Goal: Book appointment/travel/reservation

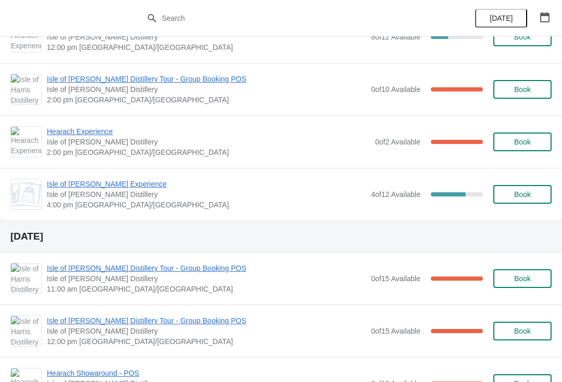
scroll to position [604, 0]
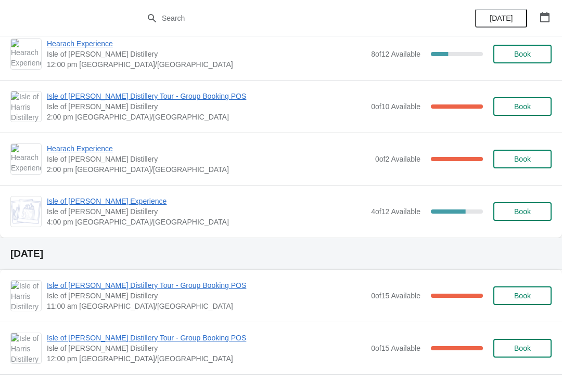
click at [524, 215] on span "Book" at bounding box center [522, 212] width 17 height 8
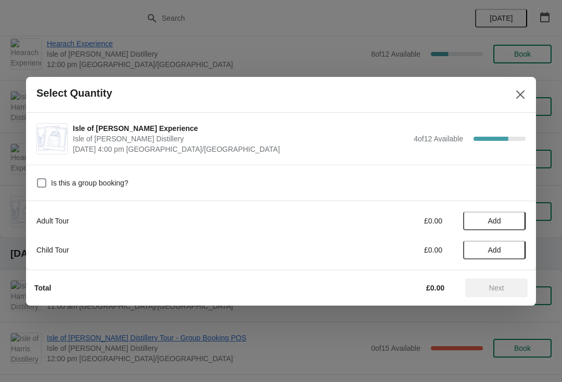
click at [499, 223] on span "Add" at bounding box center [494, 221] width 13 height 8
click at [517, 216] on icon at bounding box center [512, 220] width 11 height 11
click at [499, 294] on button "Next" at bounding box center [496, 288] width 62 height 19
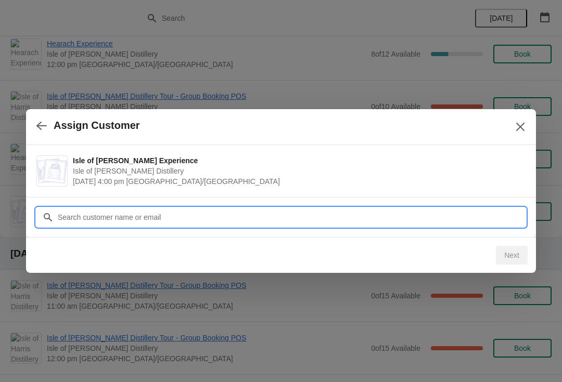
click at [237, 220] on input "Customer" at bounding box center [291, 217] width 468 height 19
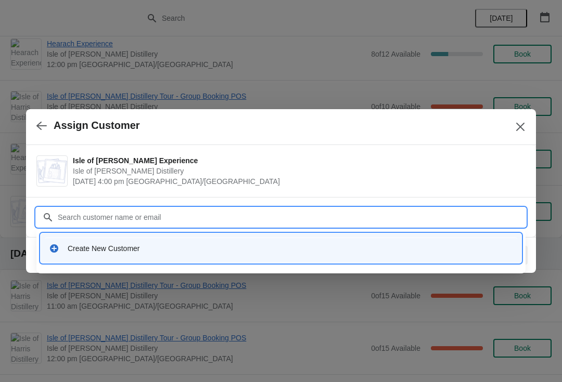
click at [252, 244] on div "Create New Customer" at bounding box center [290, 248] width 445 height 10
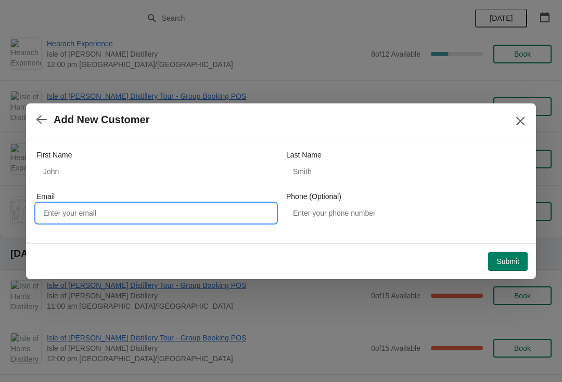
click at [168, 211] on input "Email" at bounding box center [155, 213] width 239 height 19
click at [98, 212] on input "Email" at bounding box center [155, 213] width 239 height 19
click at [71, 212] on input "Email" at bounding box center [155, 213] width 239 height 19
paste input "[EMAIL_ADDRESS][DOMAIN_NAME]"
type input "[EMAIL_ADDRESS][DOMAIN_NAME]"
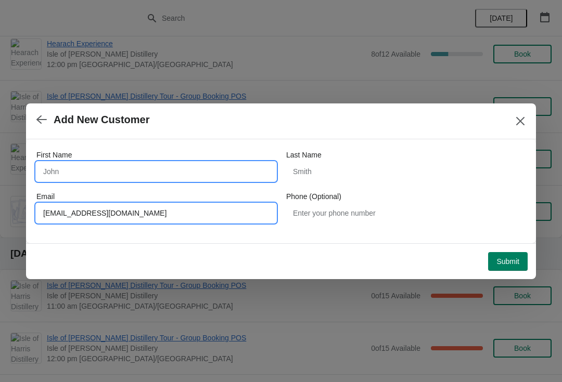
click at [101, 175] on input "First Name" at bounding box center [155, 171] width 239 height 19
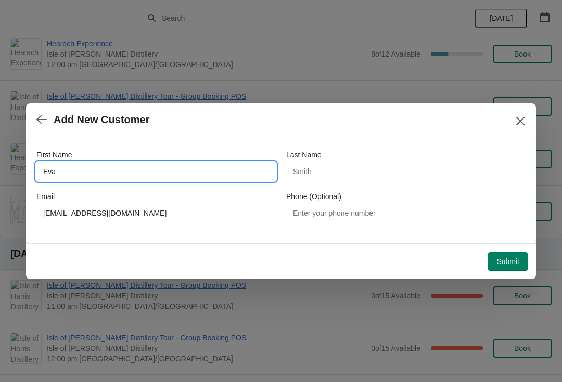
type input "Eva"
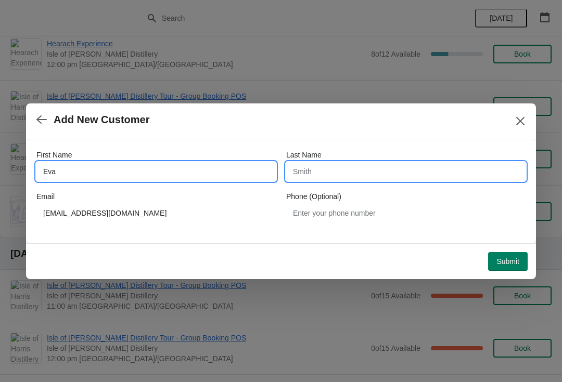
click at [370, 173] on input "Last Name" at bounding box center [405, 171] width 239 height 19
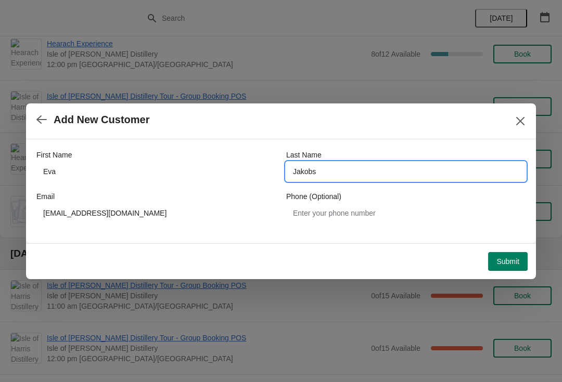
type input "Jakobs"
click at [510, 263] on span "Submit" at bounding box center [507, 261] width 23 height 8
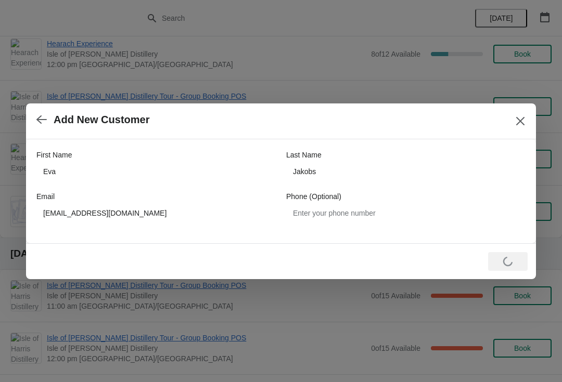
click at [48, 122] on button "button" at bounding box center [41, 120] width 19 height 20
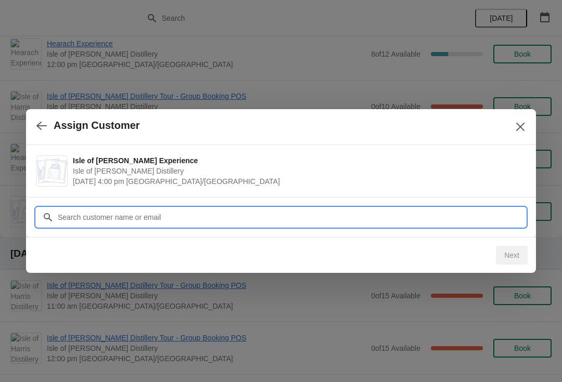
click at [324, 221] on input "Customer" at bounding box center [291, 217] width 468 height 19
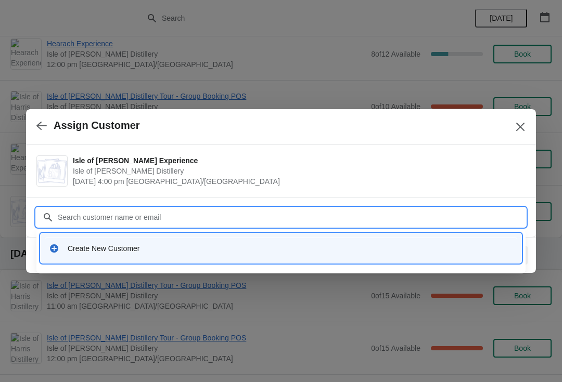
click at [74, 246] on div "Create New Customer" at bounding box center [290, 248] width 445 height 10
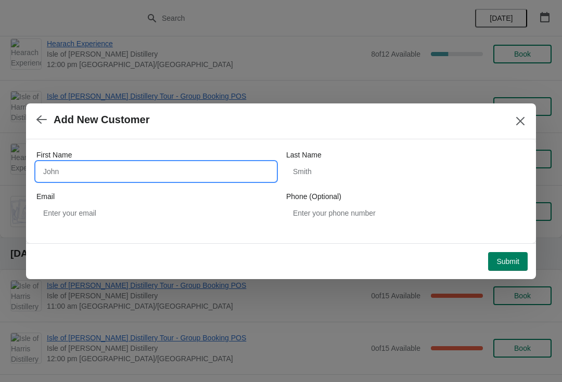
click at [66, 165] on input "First Name" at bounding box center [155, 171] width 239 height 19
type input "Eva"
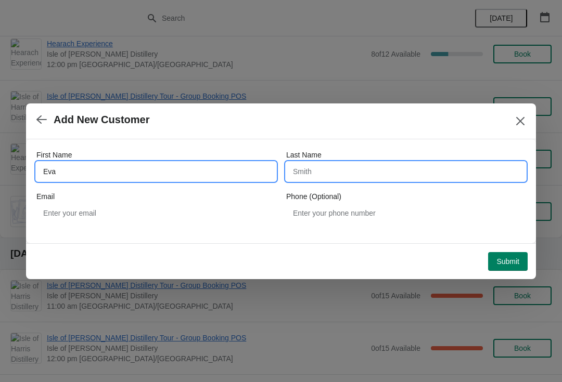
click at [377, 175] on input "Last Name" at bounding box center [405, 171] width 239 height 19
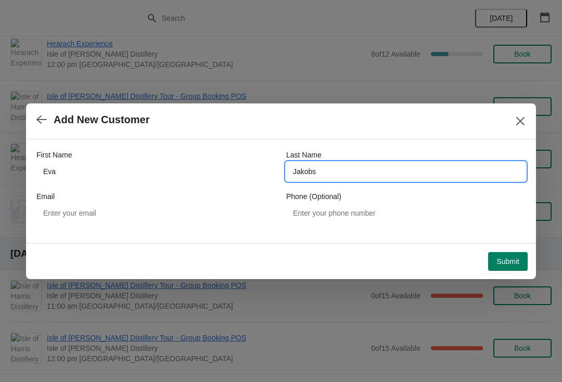
type input "Jakobs"
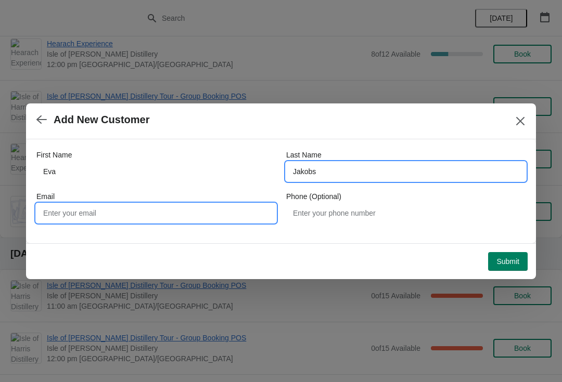
click at [75, 205] on input "Email" at bounding box center [155, 213] width 239 height 19
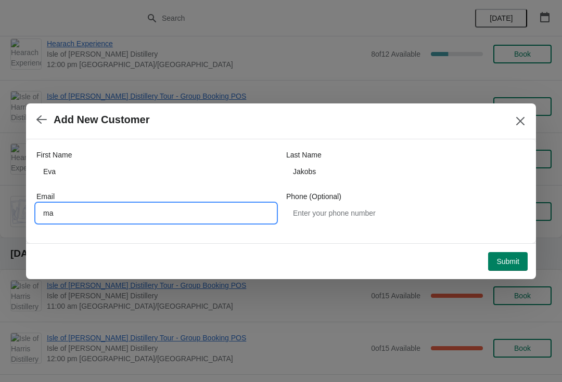
type input "m"
paste input "[EMAIL_ADDRESS][DOMAIN_NAME]"
type input "[EMAIL_ADDRESS][DOMAIN_NAME]"
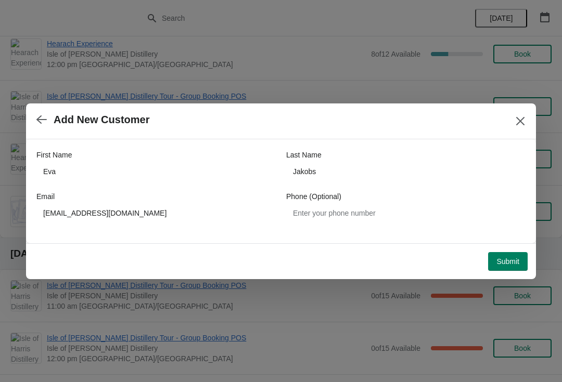
click at [513, 267] on button "Submit" at bounding box center [508, 261] width 40 height 19
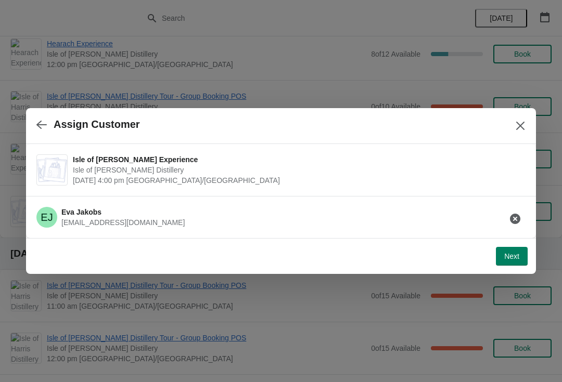
click at [518, 255] on span "Next" at bounding box center [511, 256] width 15 height 8
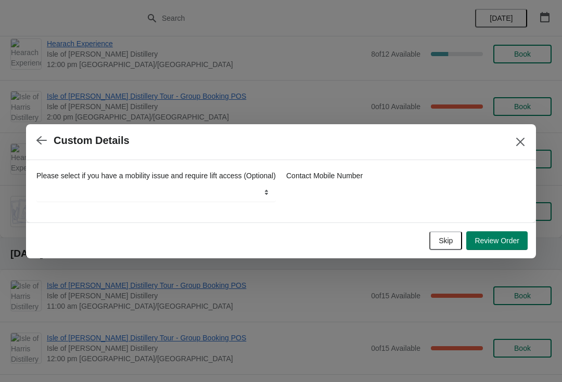
click at [499, 245] on span "Review Order" at bounding box center [496, 241] width 45 height 8
